Goal: Information Seeking & Learning: Find specific fact

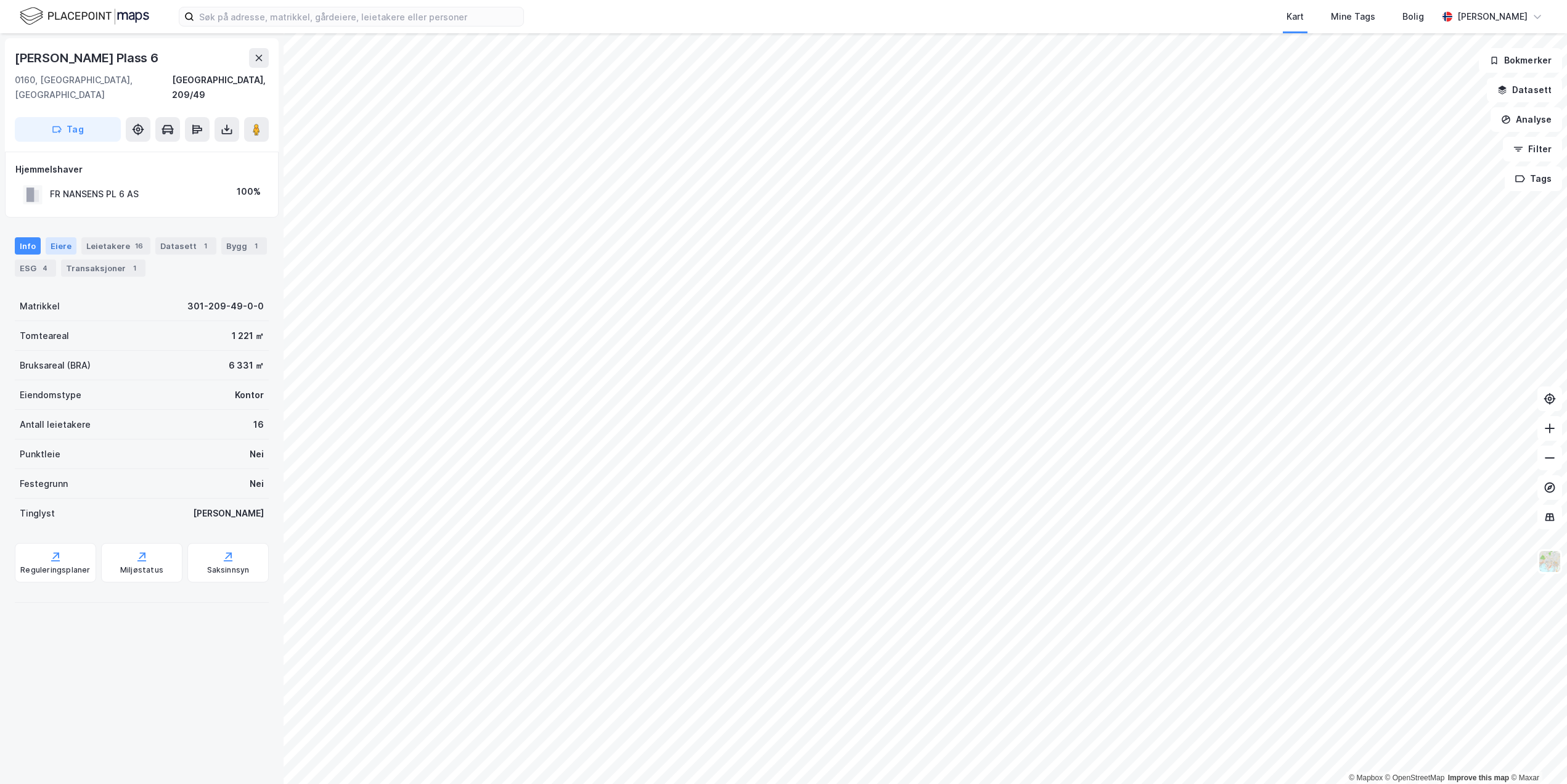
click at [60, 238] on div "Eiere" at bounding box center [61, 246] width 31 height 17
